Goal: Task Accomplishment & Management: Complete application form

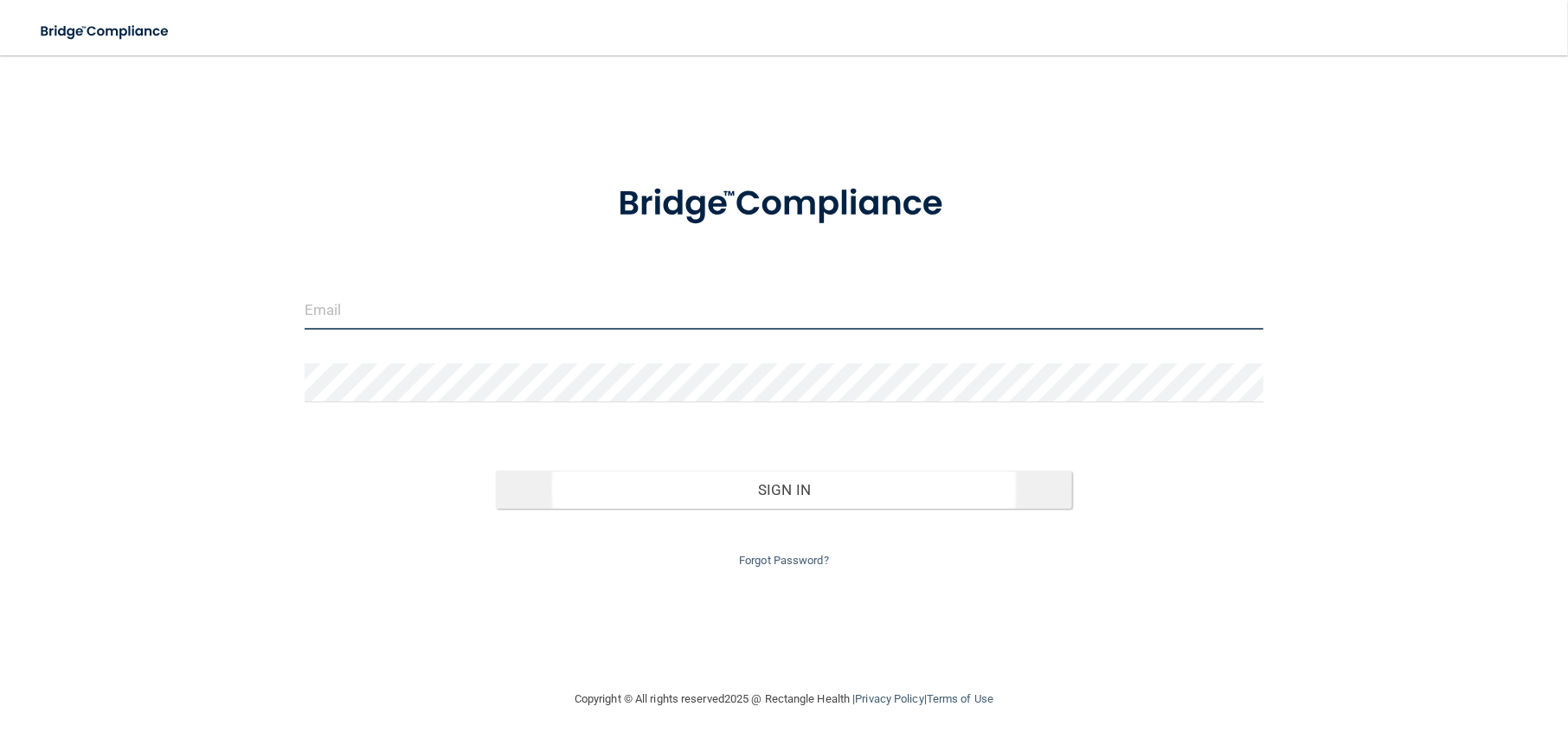
type input "[EMAIL_ADDRESS][DOMAIN_NAME]"
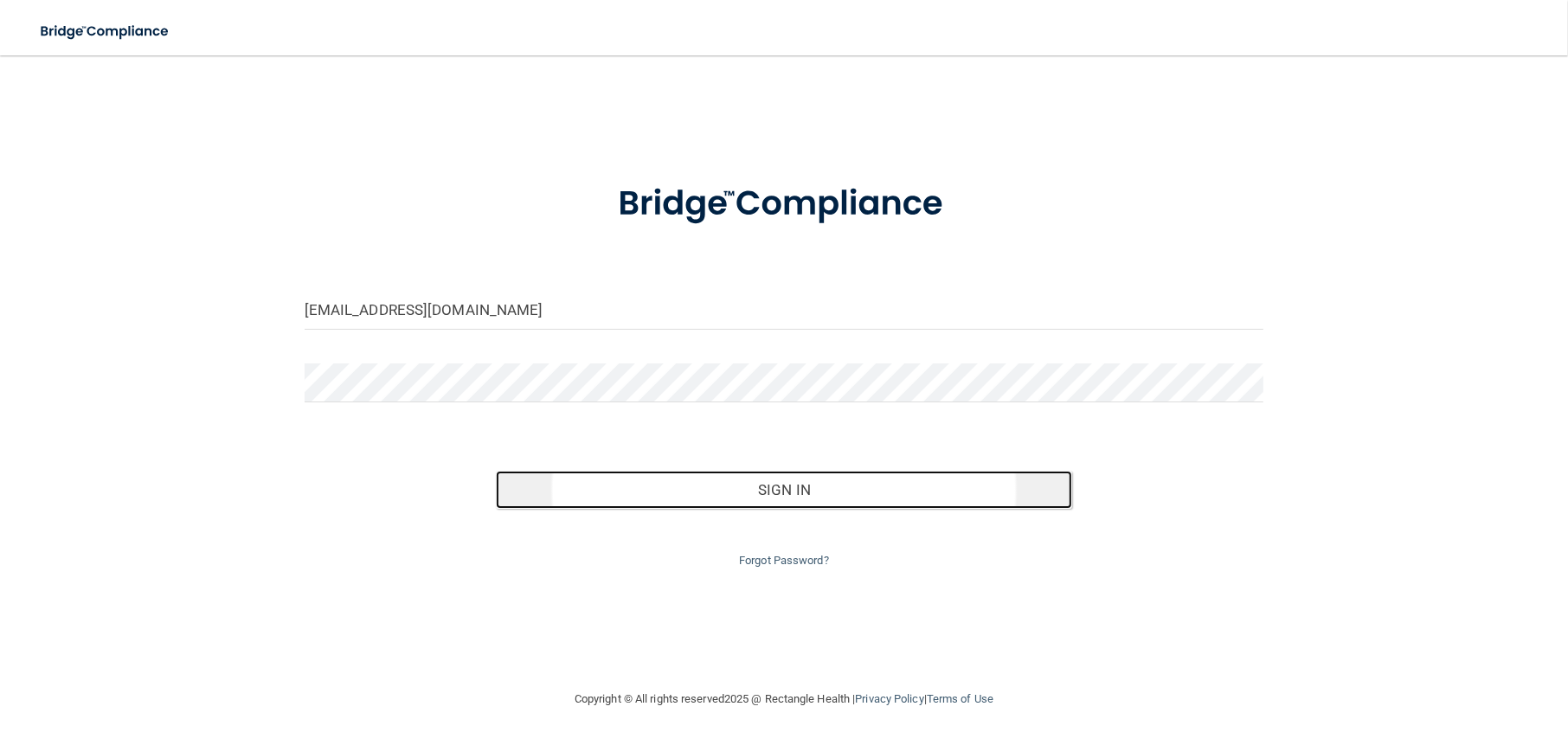
click at [790, 489] on button "Sign In" at bounding box center [784, 489] width 576 height 38
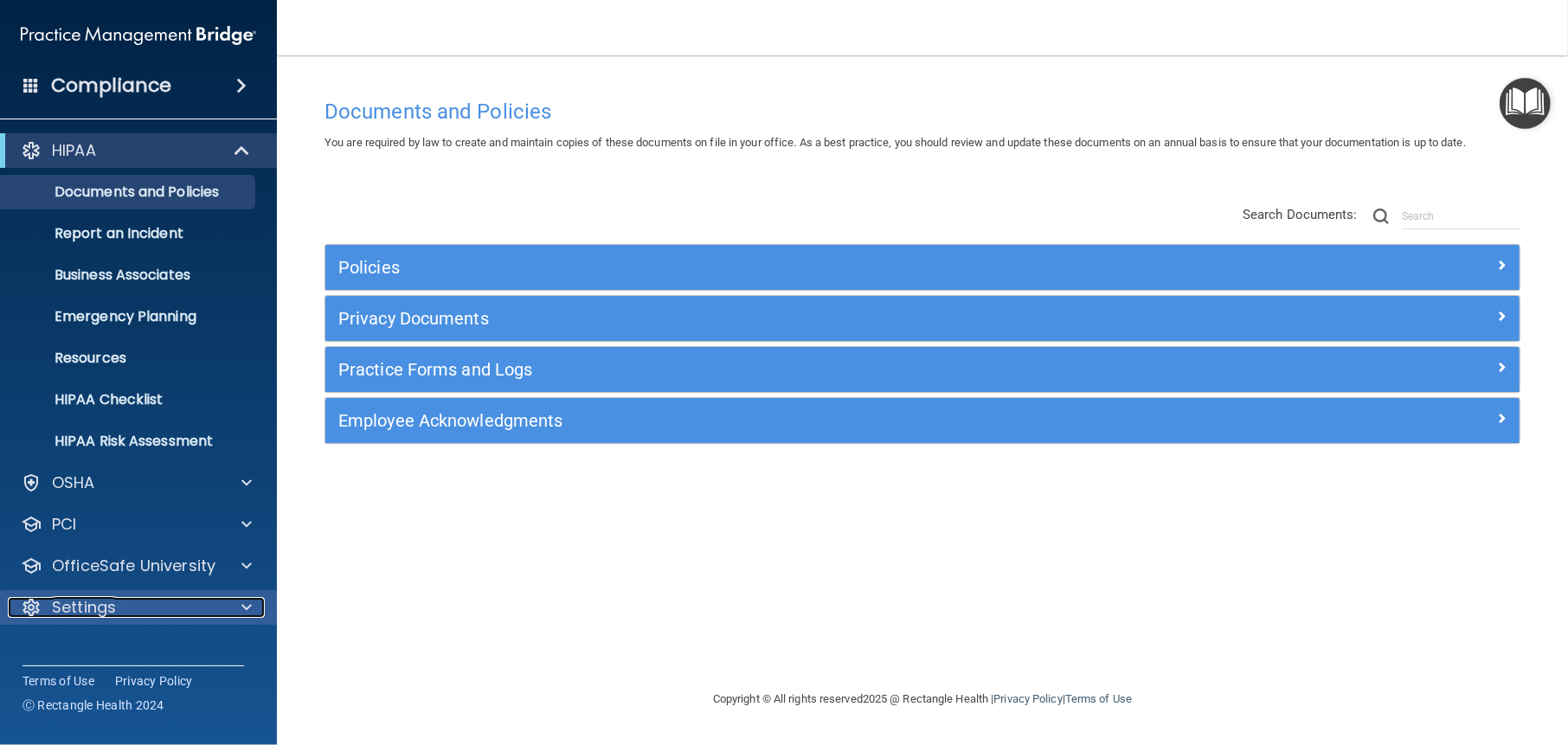
click at [121, 599] on div "Settings" at bounding box center [115, 607] width 215 height 21
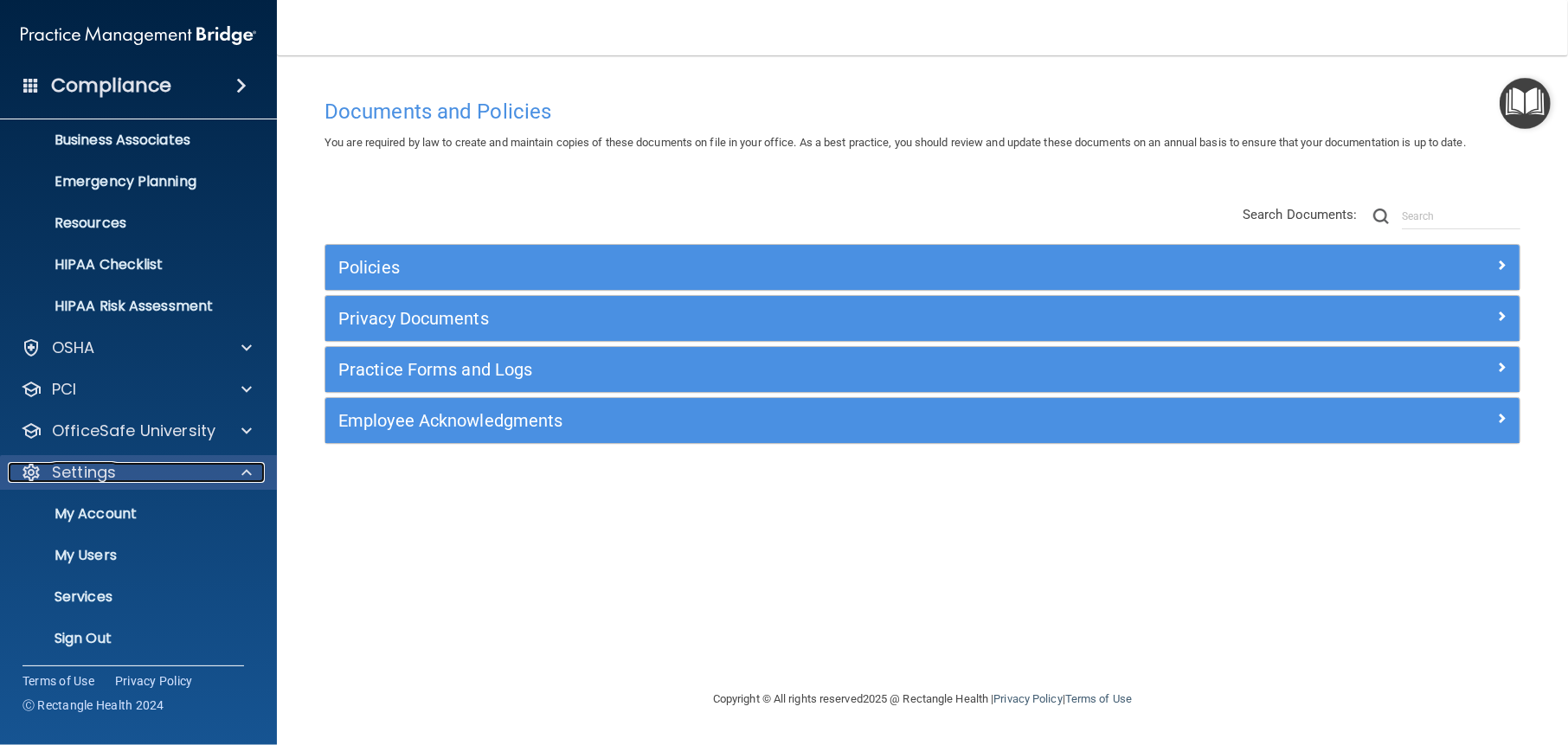
scroll to position [138, 0]
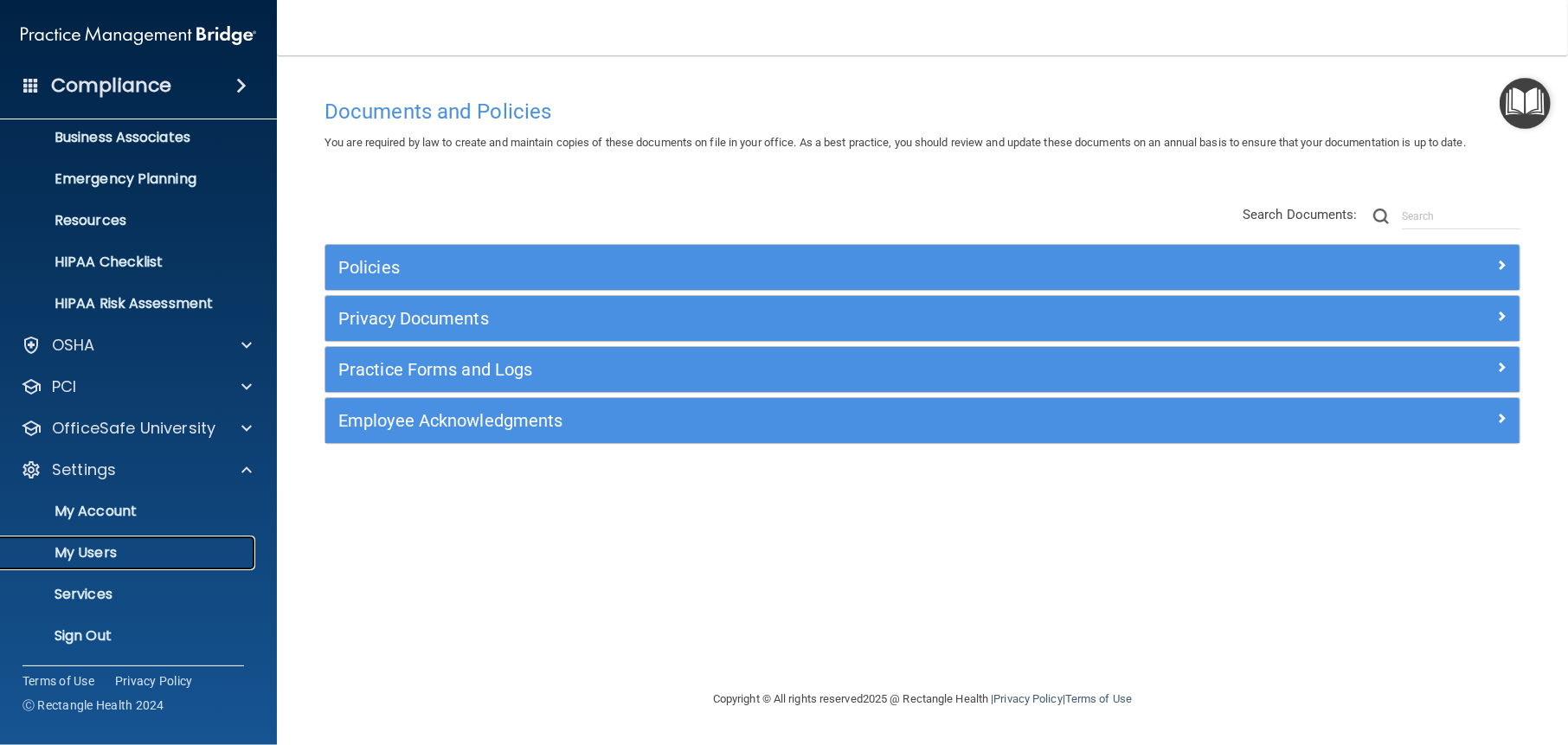
click at [117, 550] on p "My Users" at bounding box center [129, 553] width 237 height 17
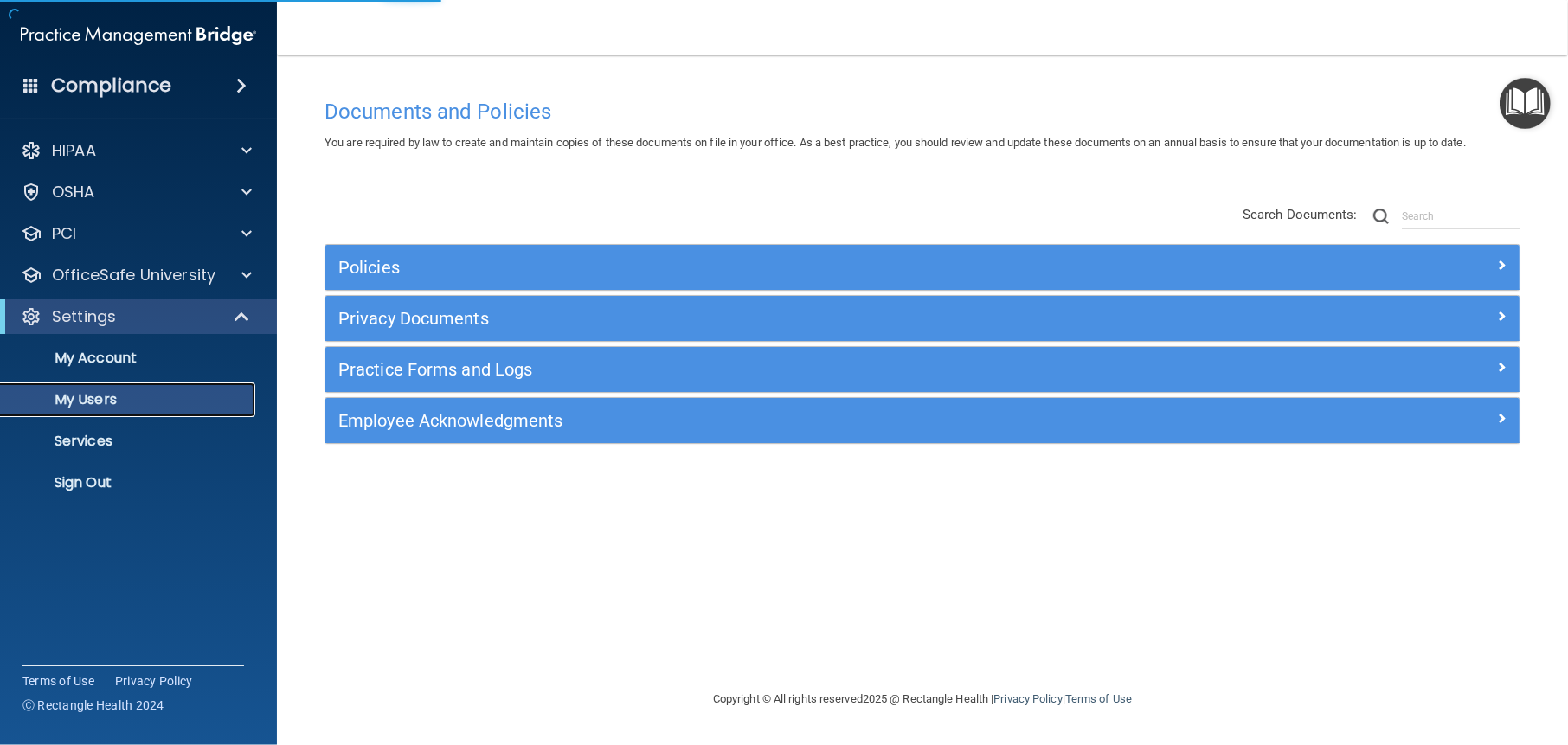
select select "20"
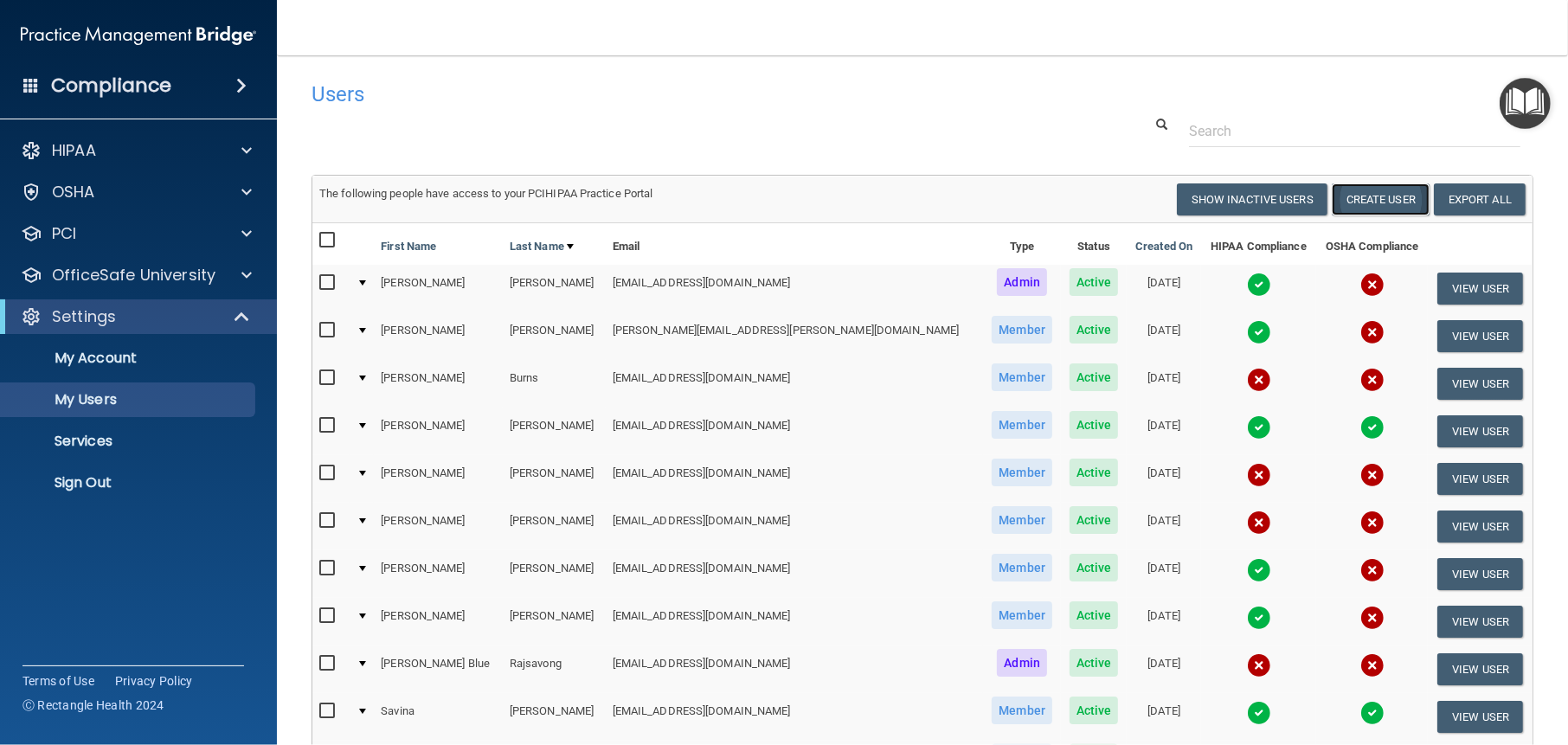
click at [1375, 198] on button "Create User" at bounding box center [1380, 198] width 98 height 32
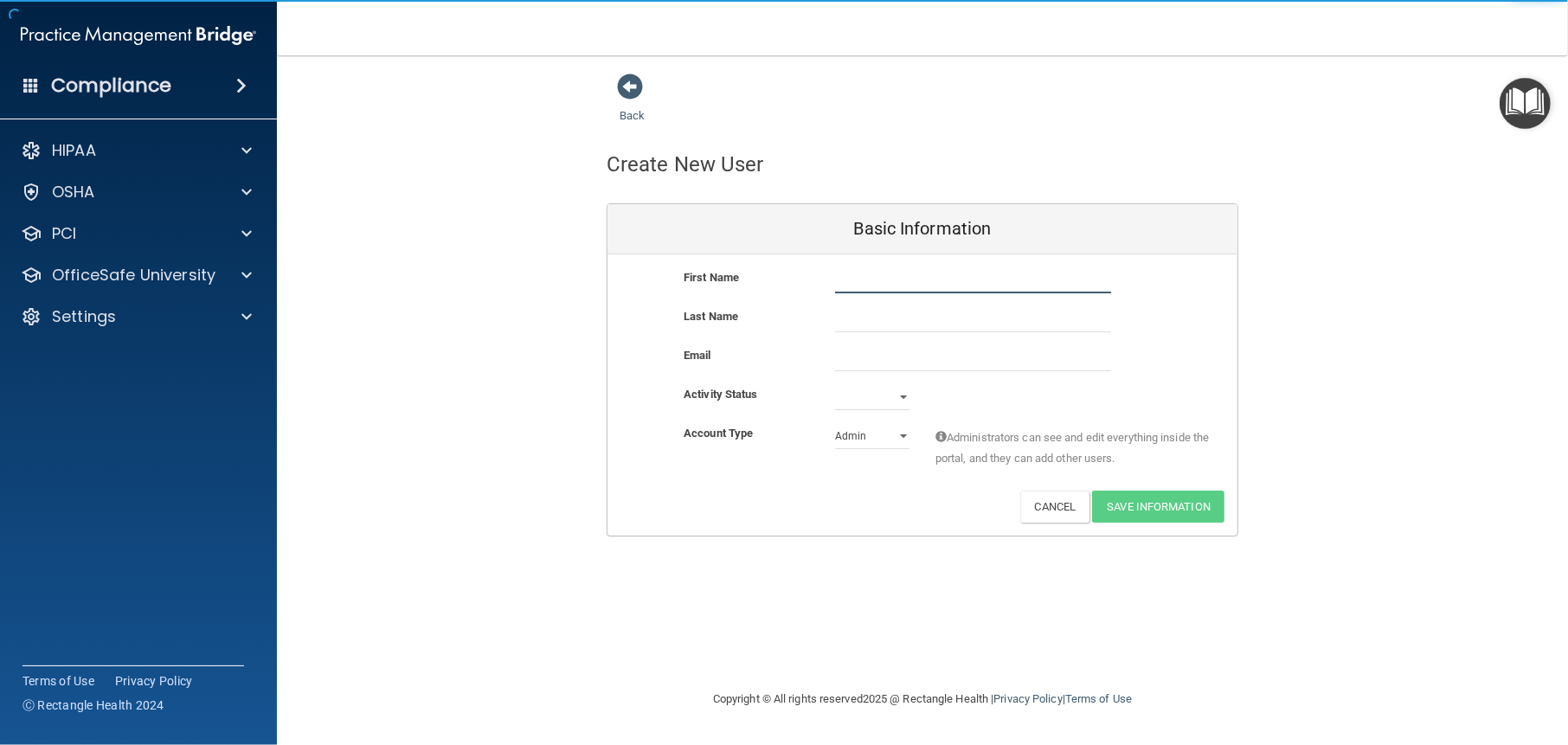
click at [906, 281] on input "text" at bounding box center [973, 280] width 276 height 26
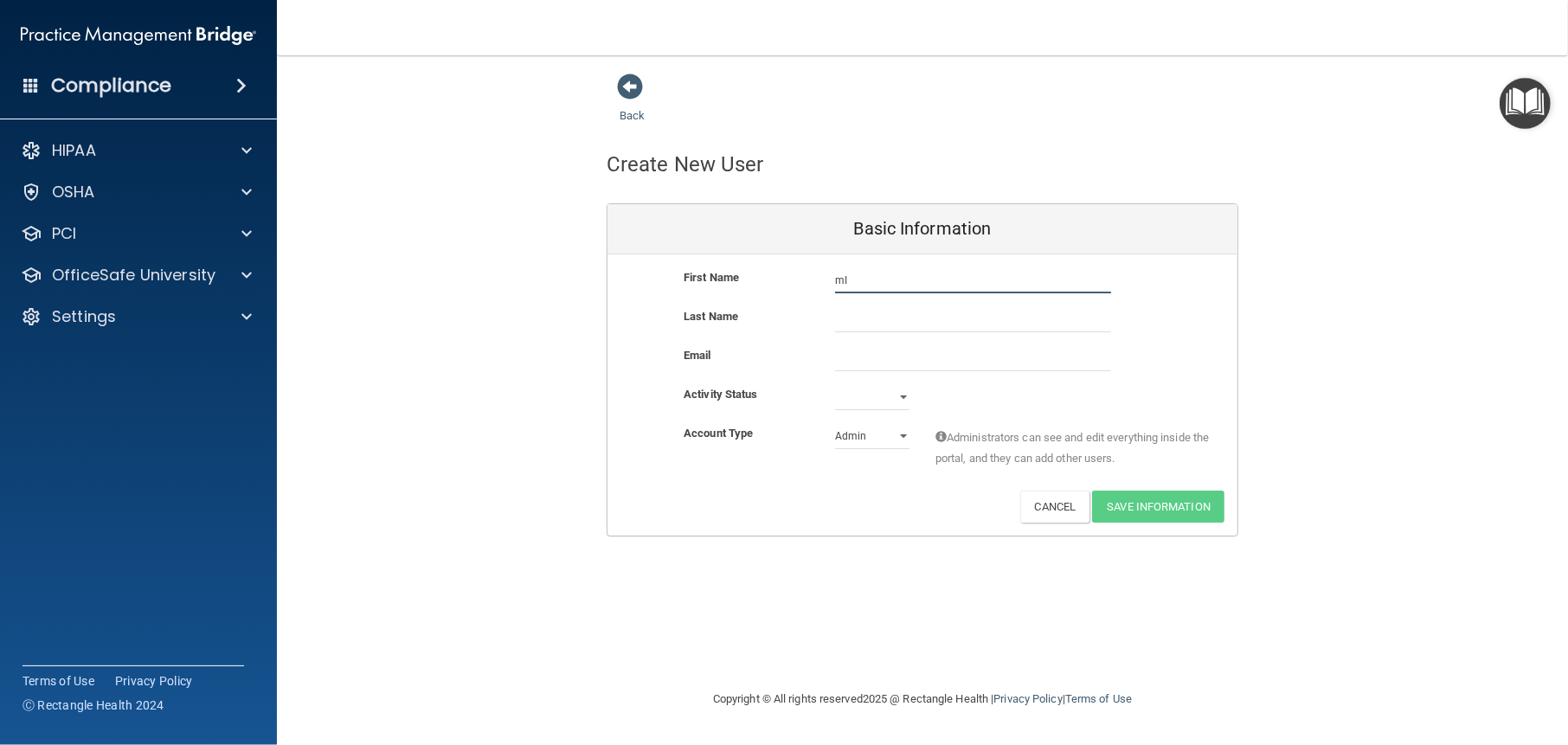
type input "m"
type input "[PERSON_NAME]"
click at [887, 309] on input "text" at bounding box center [973, 319] width 276 height 26
type input "Brown"
click at [874, 368] on input "email" at bounding box center [973, 357] width 276 height 26
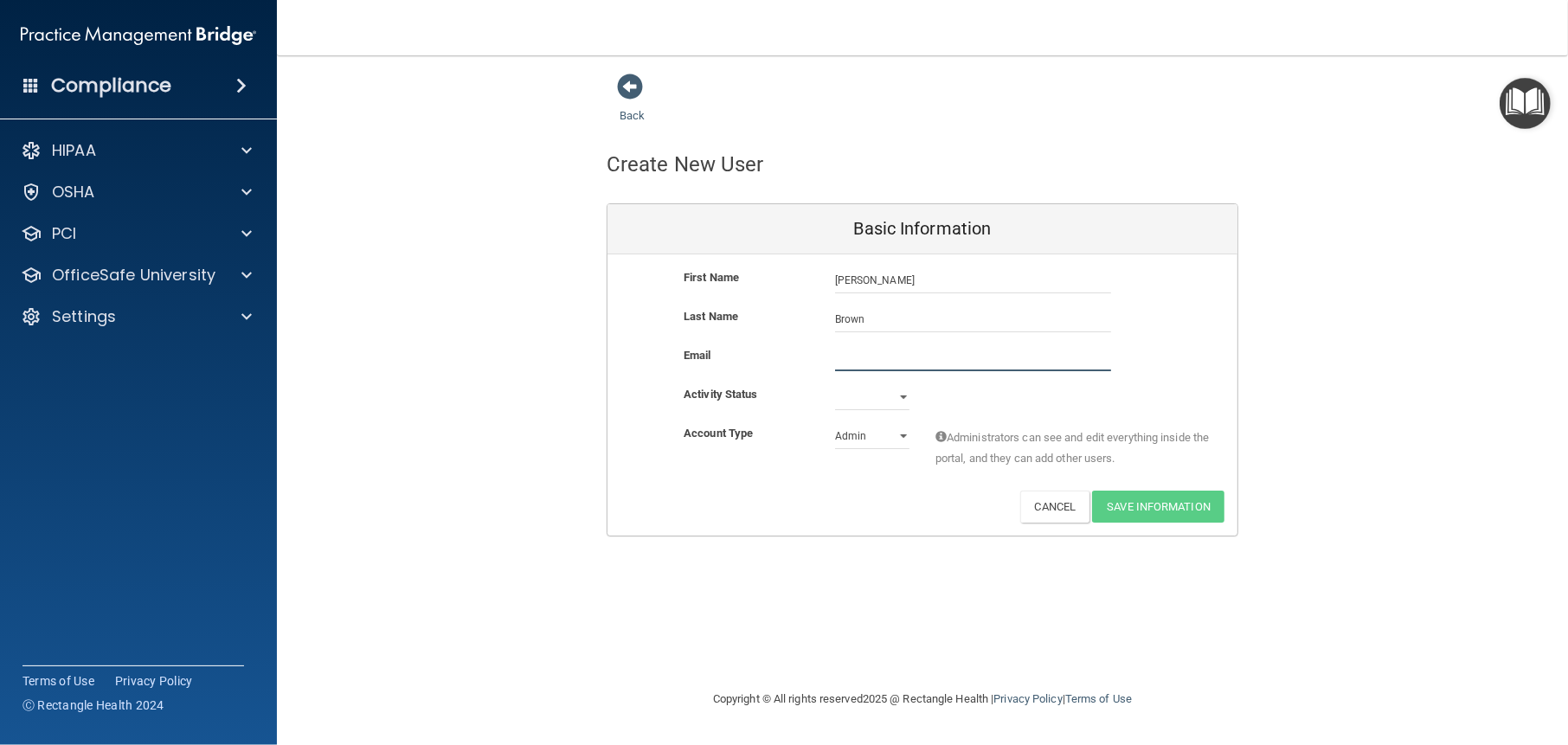
paste input "[EMAIL_ADDRESS][DOMAIN_NAME]"
type input "[EMAIL_ADDRESS][DOMAIN_NAME]"
click at [899, 396] on select "Active Inactive" at bounding box center [873, 396] width 75 height 26
select select "active"
click at [835, 384] on select "Active Inactive" at bounding box center [873, 396] width 75 height 26
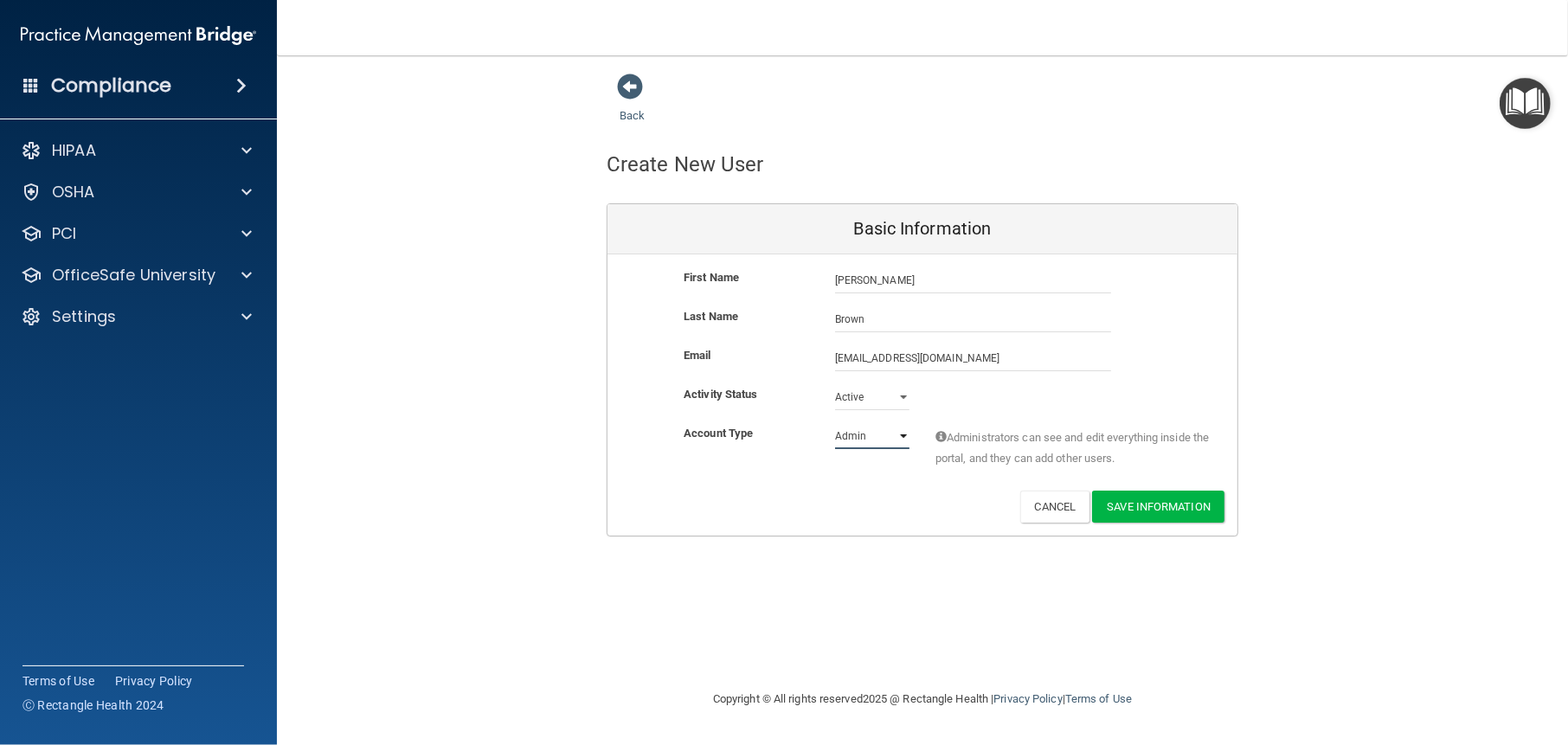
click at [904, 429] on select "Admin Member" at bounding box center [873, 436] width 75 height 26
select select "practice_member"
click at [835, 423] on select "Admin Member" at bounding box center [873, 436] width 75 height 26
click at [1166, 503] on button "Save Information" at bounding box center [1158, 506] width 132 height 32
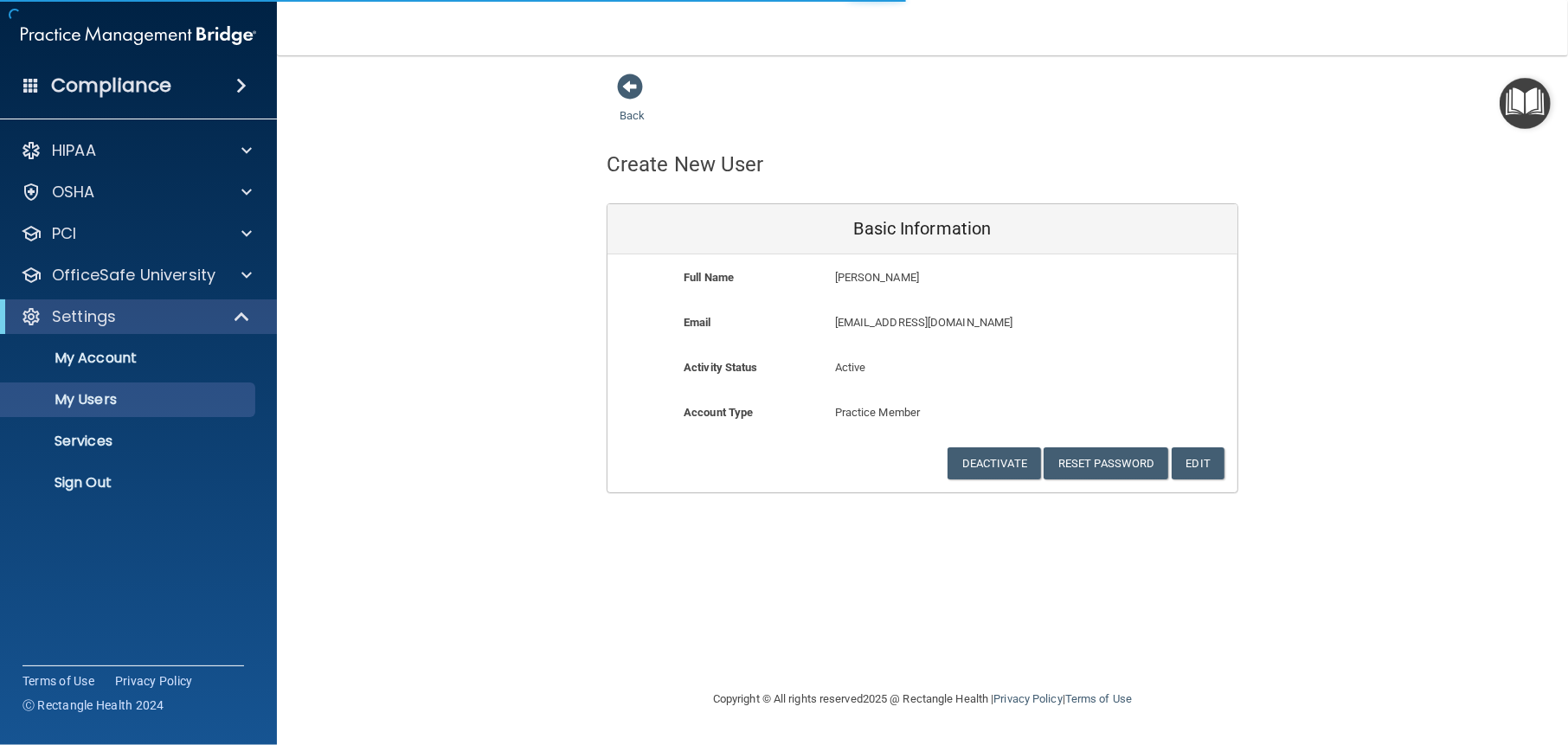
select select "20"
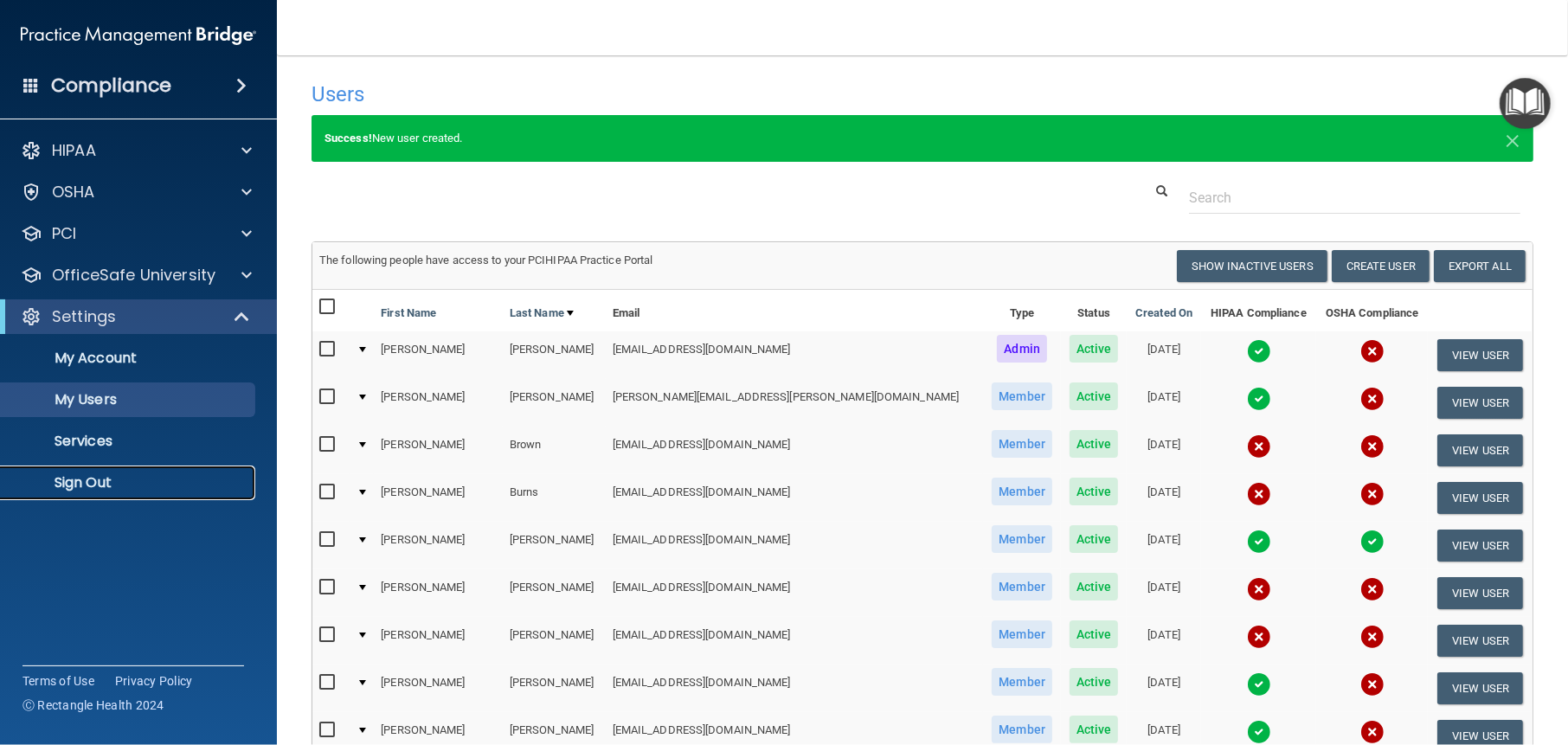
click at [71, 480] on p "Sign Out" at bounding box center [129, 483] width 237 height 17
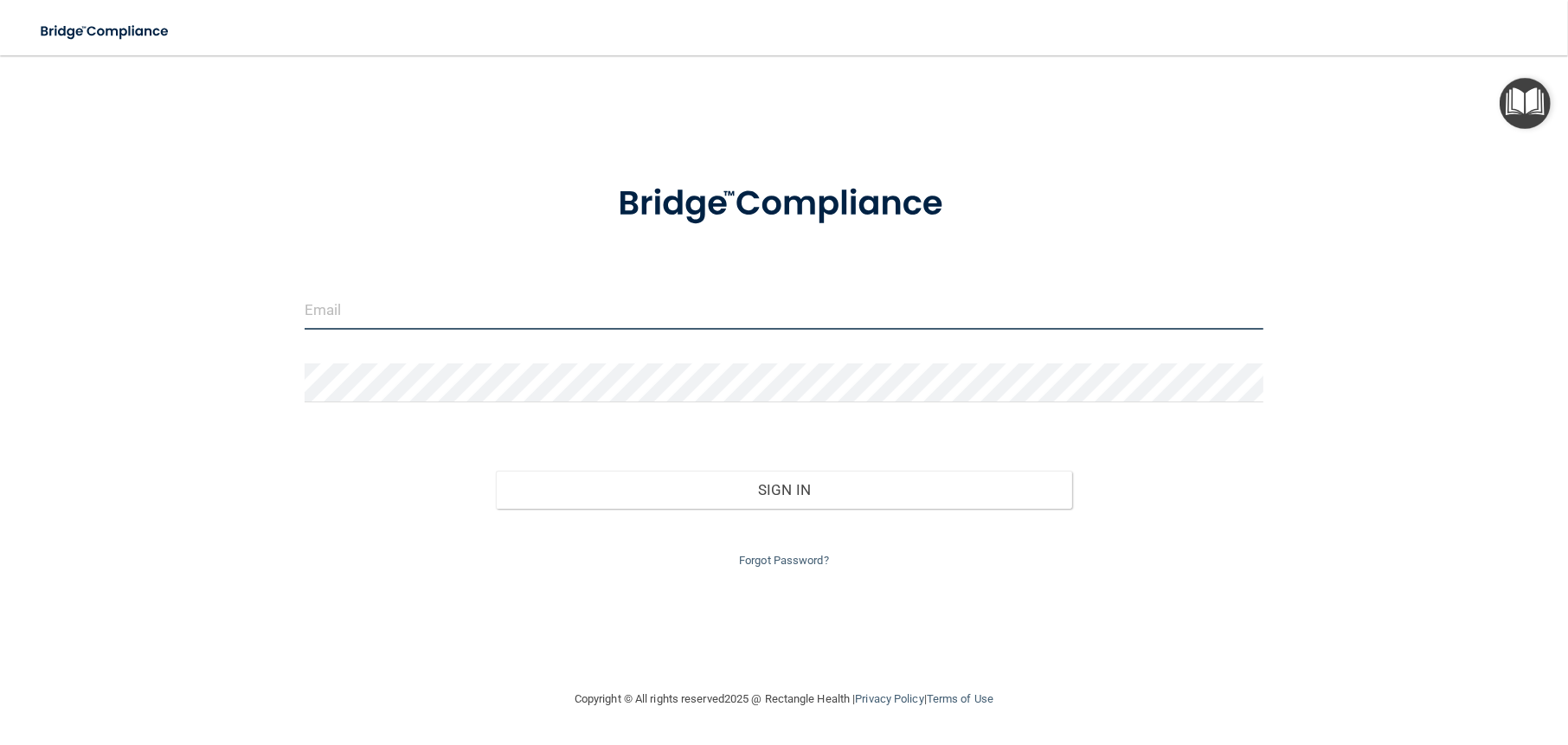
type input "[EMAIL_ADDRESS][DOMAIN_NAME]"
